Goal: Task Accomplishment & Management: Manage account settings

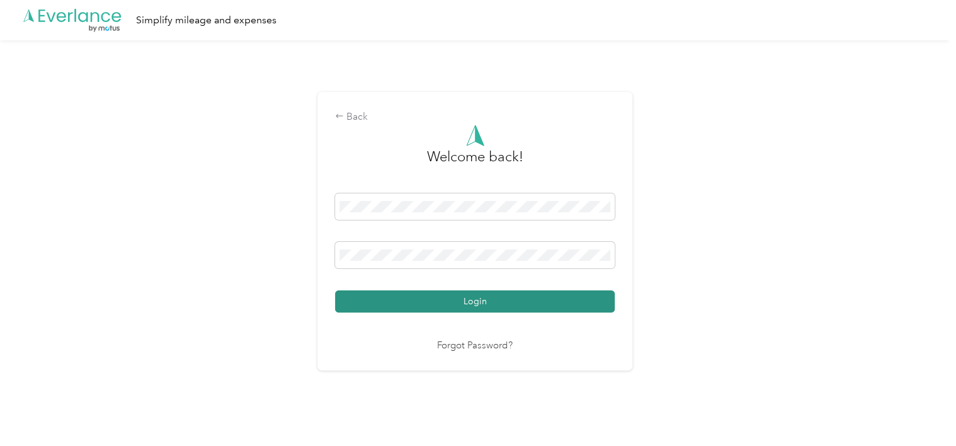
click at [390, 302] on button "Login" at bounding box center [475, 301] width 280 height 22
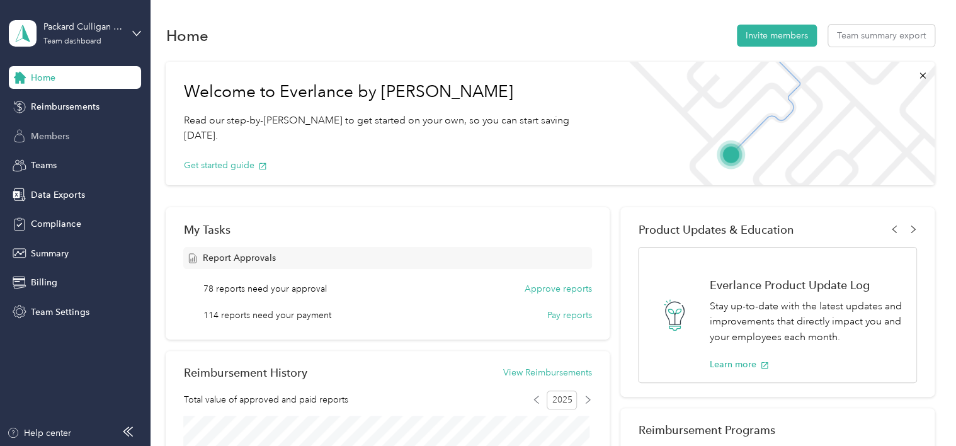
click at [57, 133] on span "Members" at bounding box center [50, 136] width 38 height 13
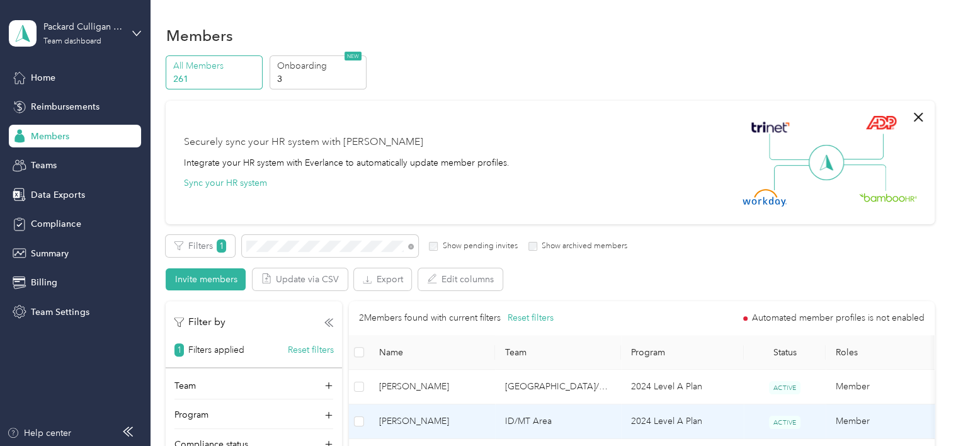
click at [458, 419] on span "[PERSON_NAME]" at bounding box center [432, 421] width 106 height 14
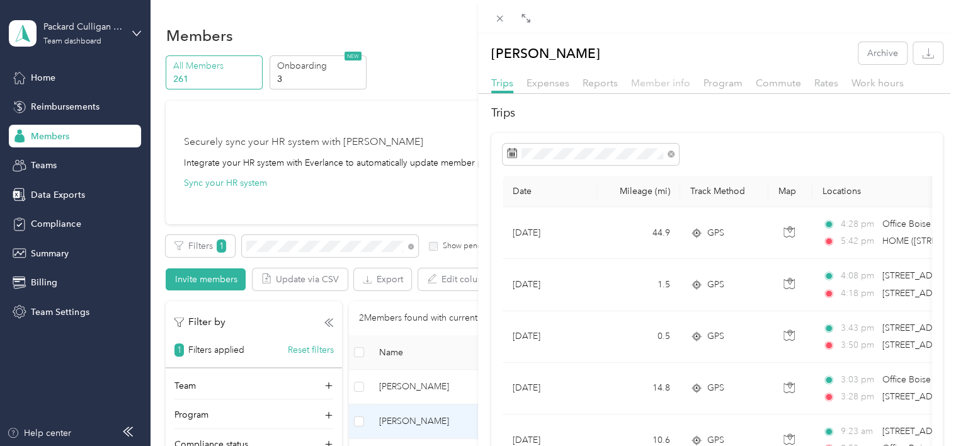
click at [650, 83] on span "Member info" at bounding box center [660, 83] width 59 height 12
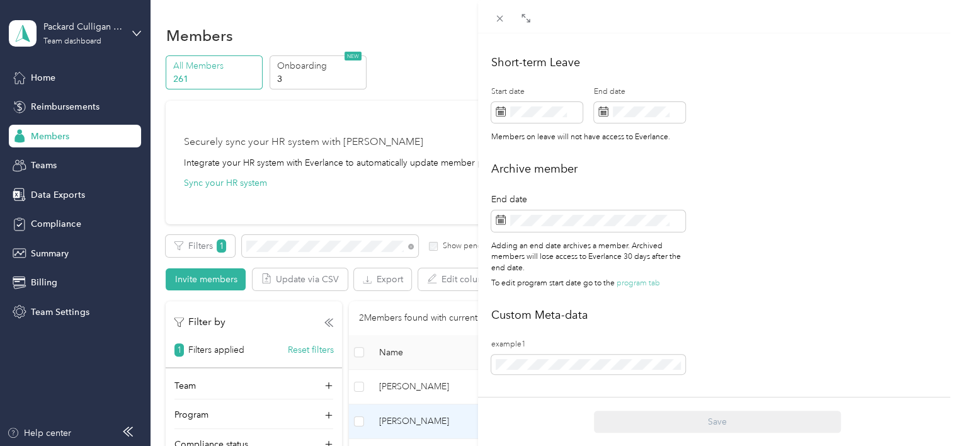
scroll to position [510, 0]
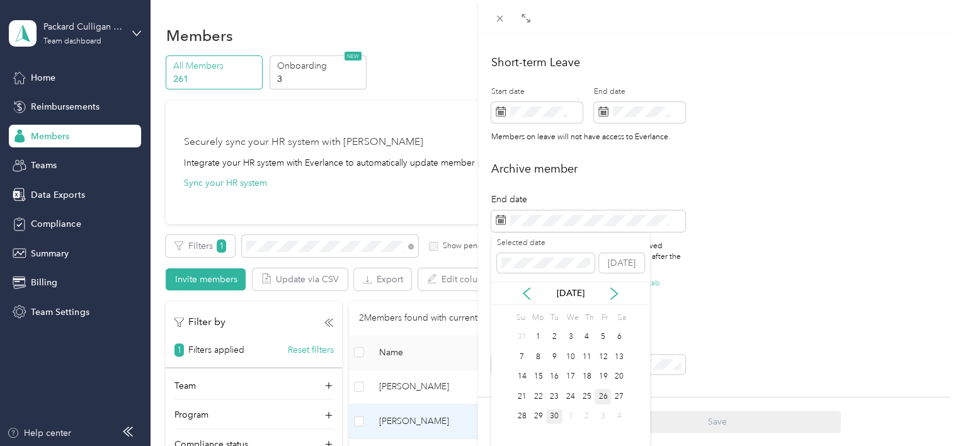
click at [599, 395] on div "26" at bounding box center [602, 396] width 16 height 16
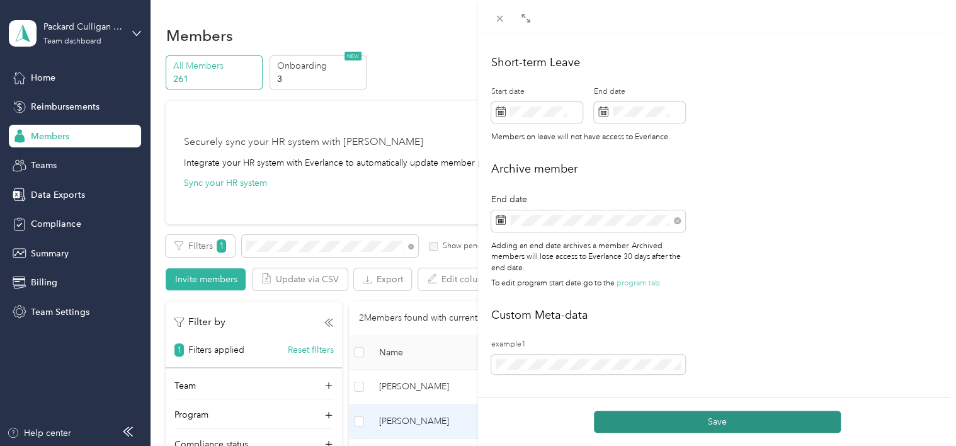
click at [669, 417] on button "Save" at bounding box center [717, 422] width 247 height 22
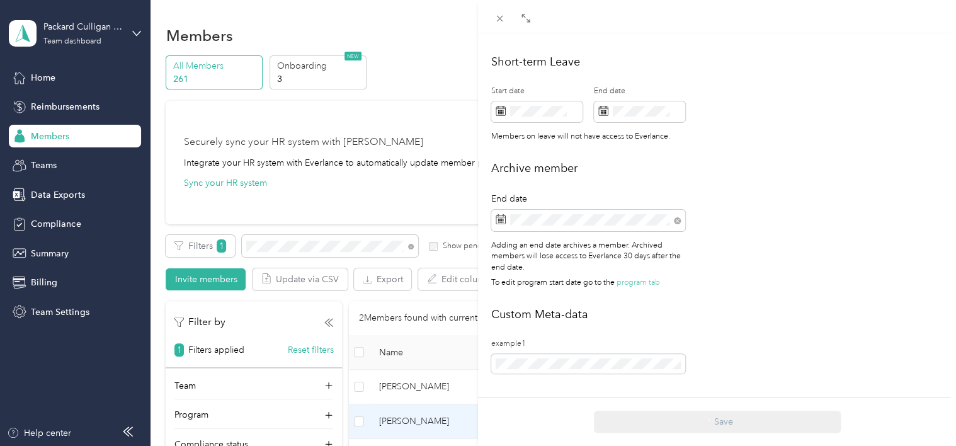
scroll to position [553, 0]
click at [499, 20] on icon at bounding box center [499, 18] width 11 height 11
